Goal: Obtain resource: Obtain resource

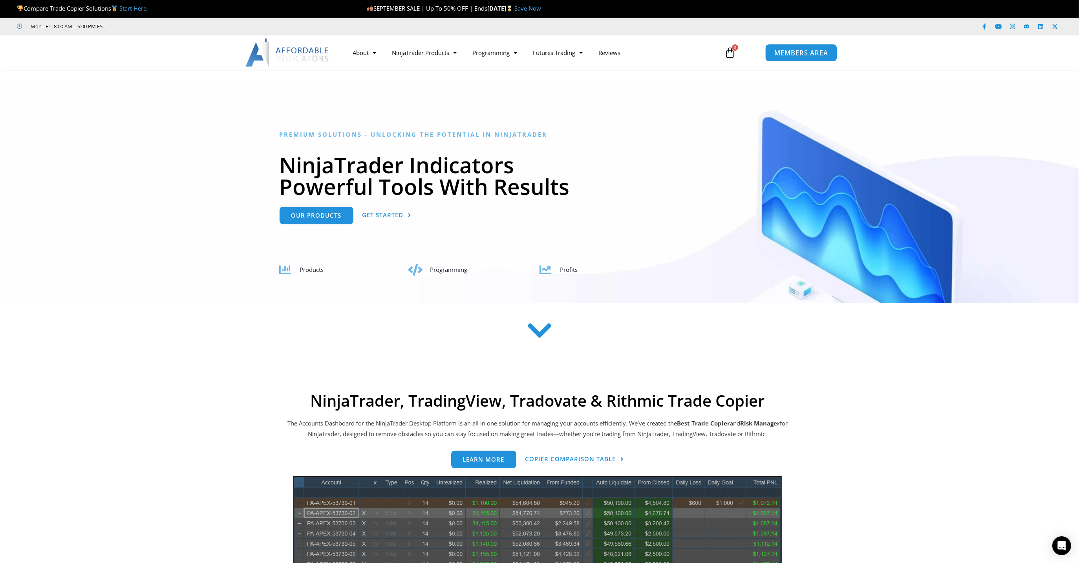
click at [795, 56] on span "MEMBERS AREA" at bounding box center [801, 52] width 54 height 7
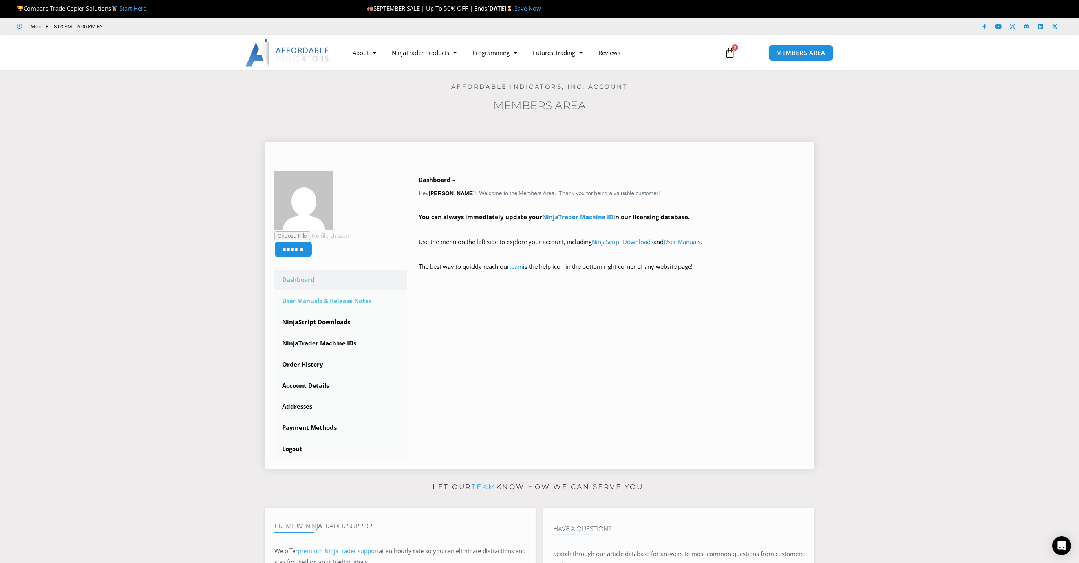
click at [354, 302] on link "User Manuals & Release Notes" at bounding box center [341, 301] width 133 height 20
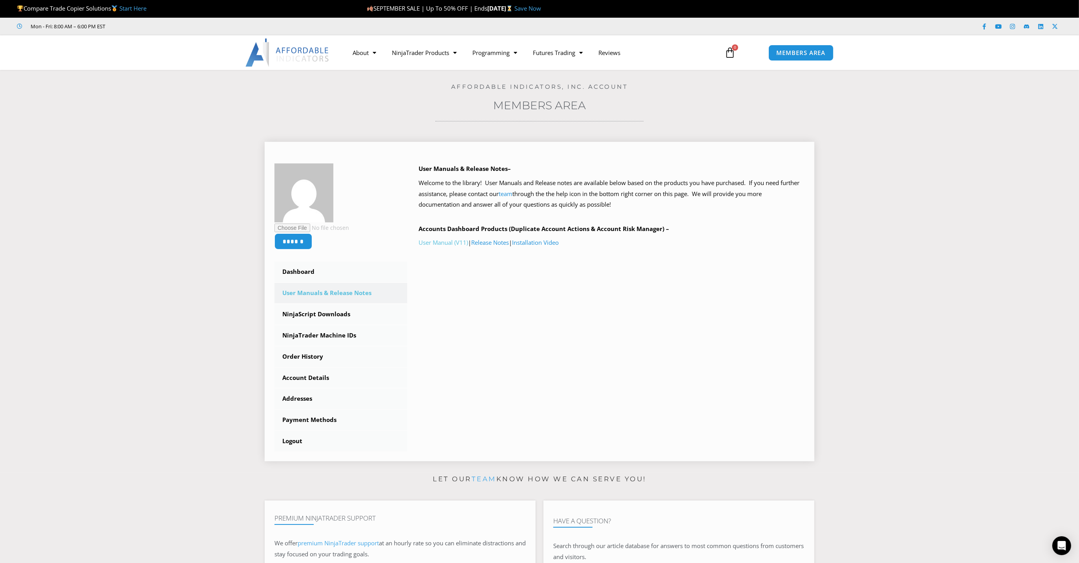
click at [450, 244] on link "User Manual (V11)" at bounding box center [443, 242] width 49 height 8
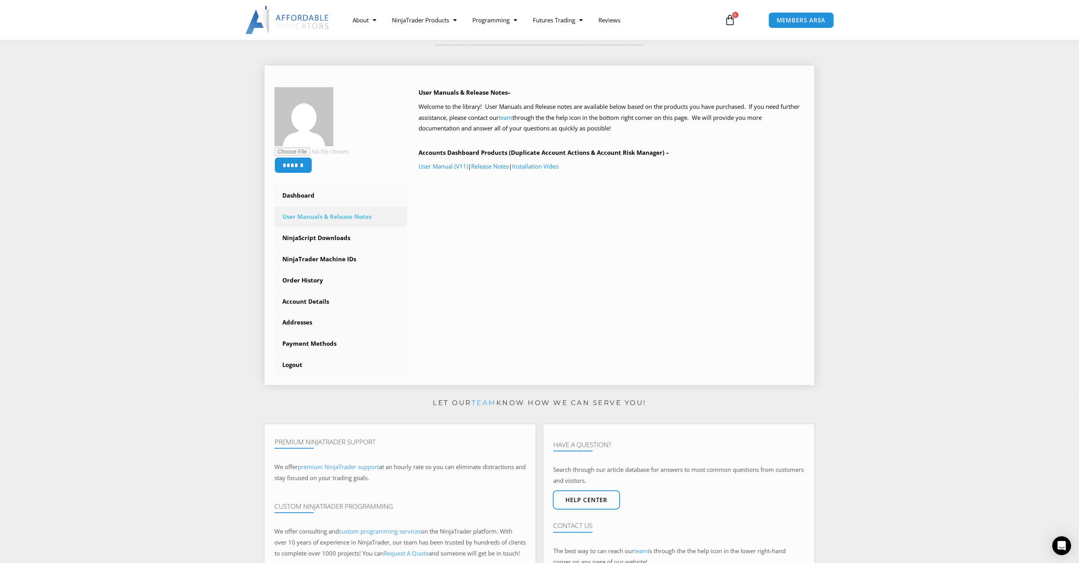
scroll to position [69, 0]
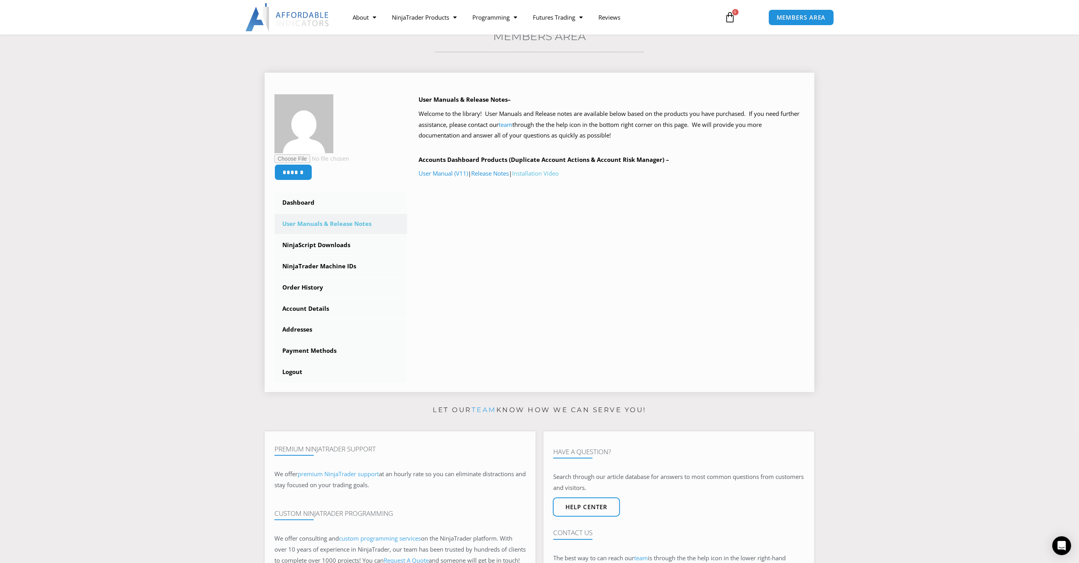
click at [537, 174] on link "Installation Video" at bounding box center [536, 173] width 47 height 8
